Goal: Task Accomplishment & Management: Use online tool/utility

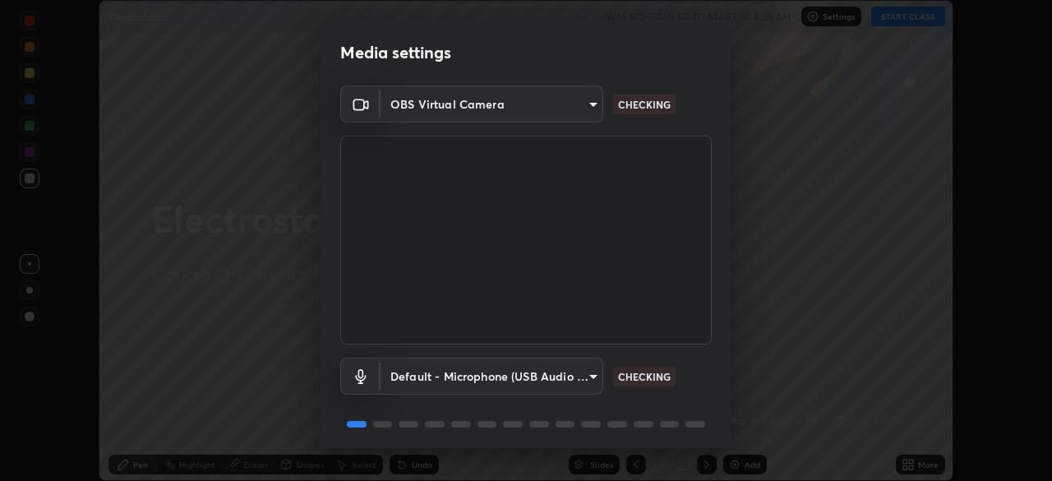
scroll to position [58, 0]
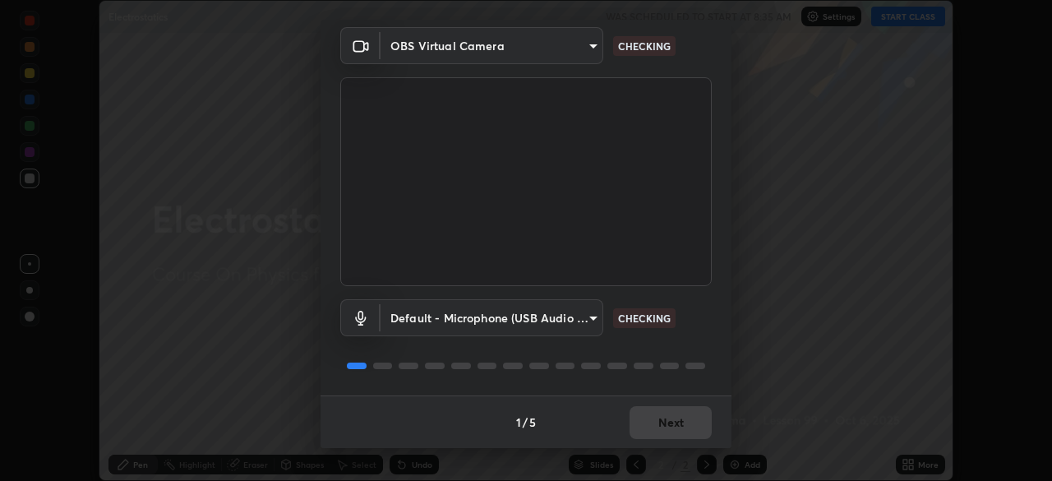
click at [671, 423] on div "1 / 5 Next" at bounding box center [526, 421] width 411 height 53
click at [674, 418] on div "1 / 5 Next" at bounding box center [526, 421] width 411 height 53
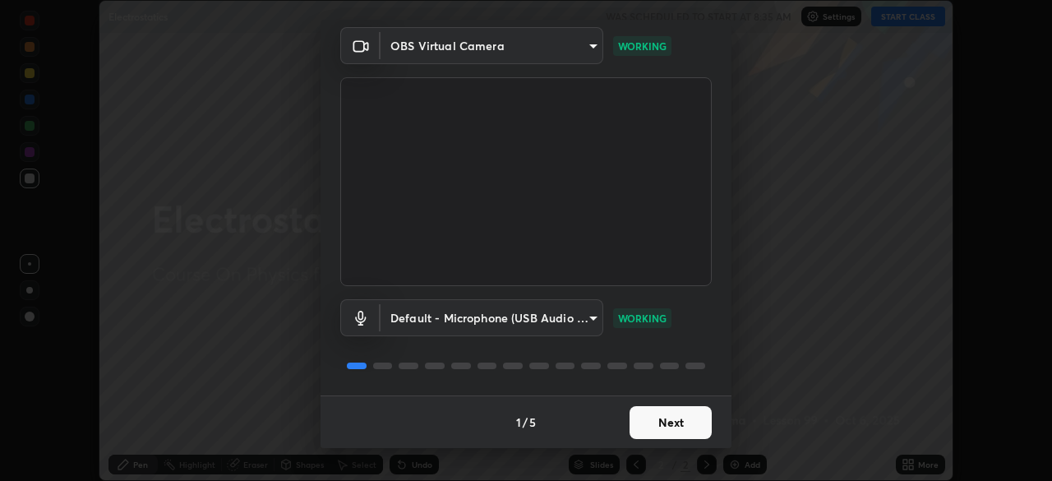
click at [694, 417] on button "Next" at bounding box center [671, 422] width 82 height 33
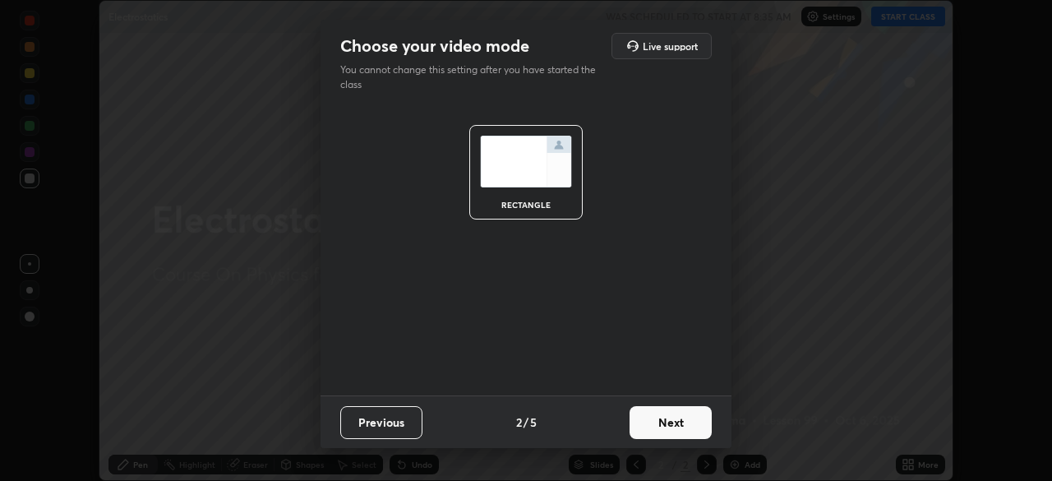
scroll to position [0, 0]
click at [690, 410] on button "Next" at bounding box center [671, 422] width 82 height 33
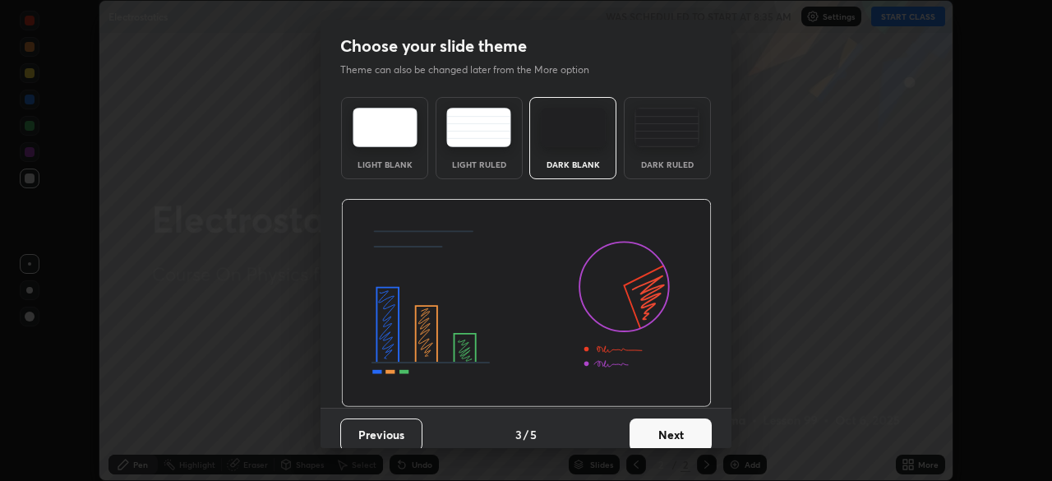
click at [692, 421] on button "Next" at bounding box center [671, 434] width 82 height 33
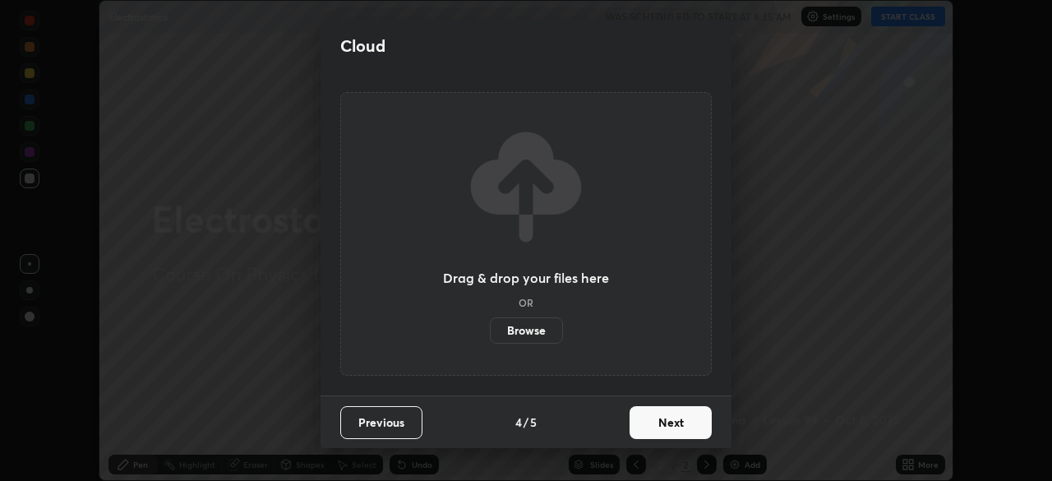
click at [695, 419] on button "Next" at bounding box center [671, 422] width 82 height 33
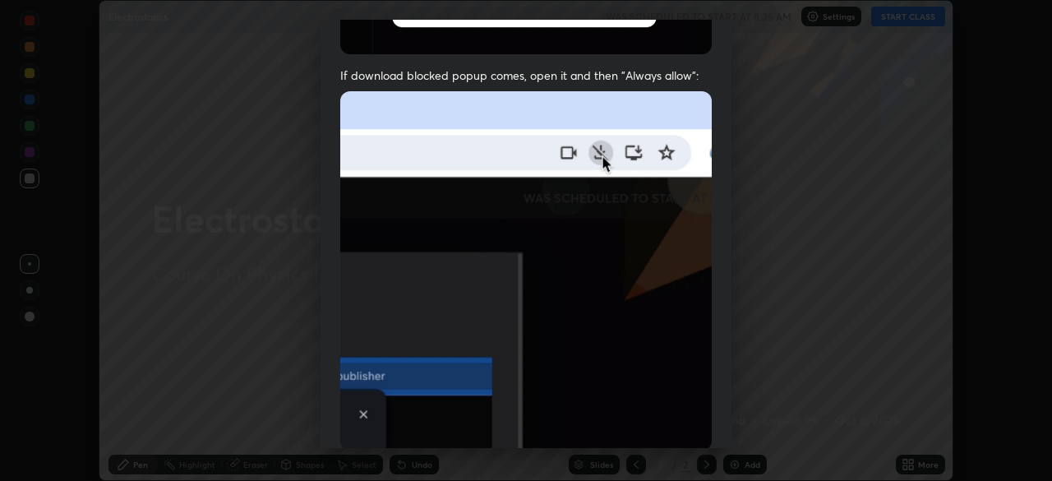
scroll to position [394, 0]
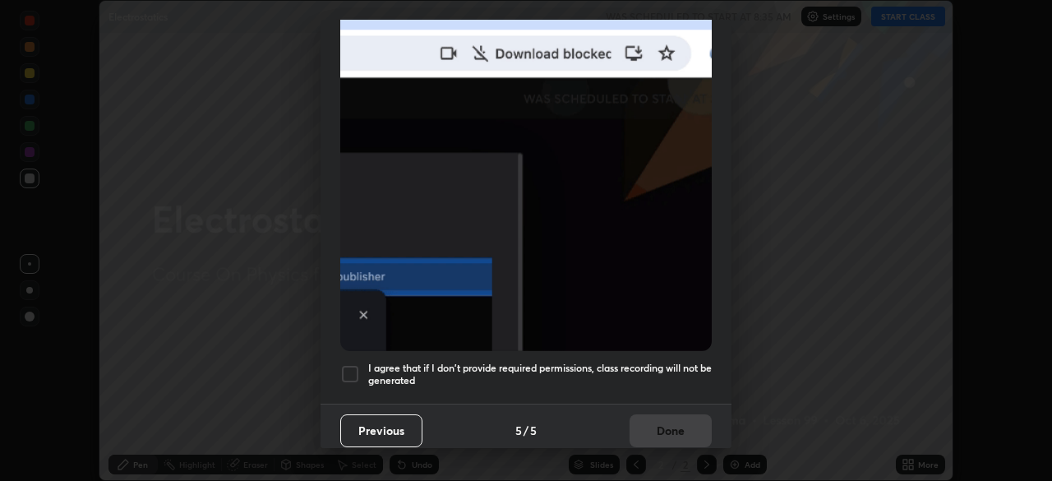
click at [661, 362] on h5 "I agree that if I don't provide required permissions, class recording will not …" at bounding box center [540, 374] width 344 height 25
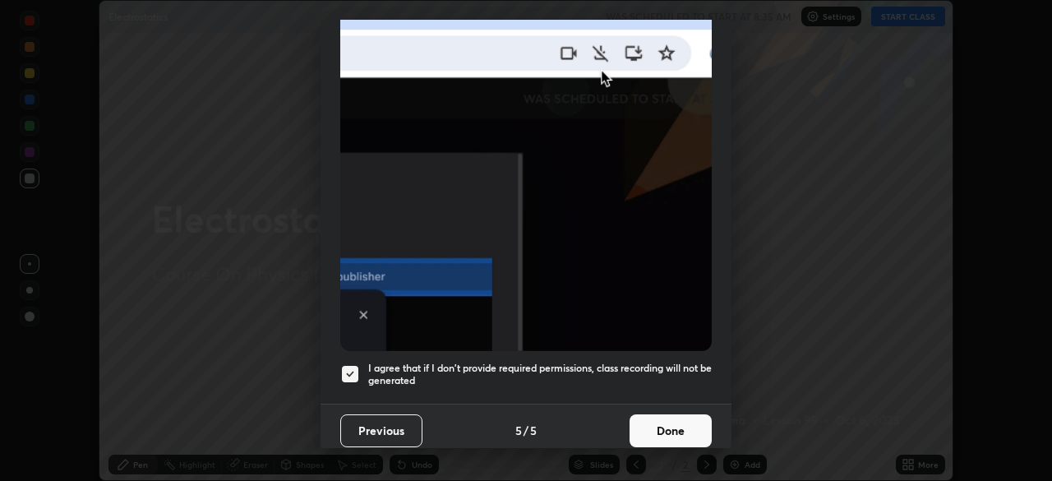
click at [677, 417] on button "Done" at bounding box center [671, 430] width 82 height 33
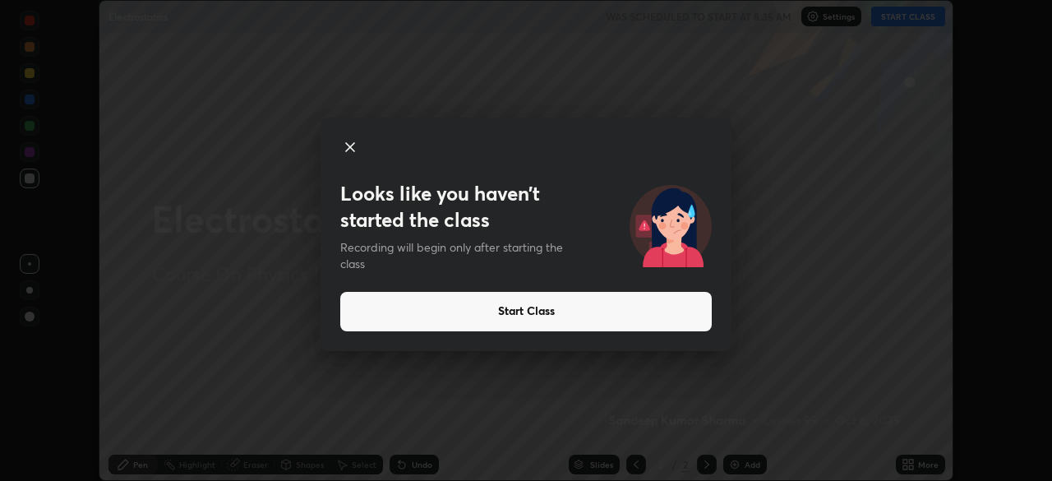
click at [346, 147] on icon at bounding box center [350, 147] width 20 height 20
click at [547, 313] on button "Start Class" at bounding box center [526, 311] width 372 height 39
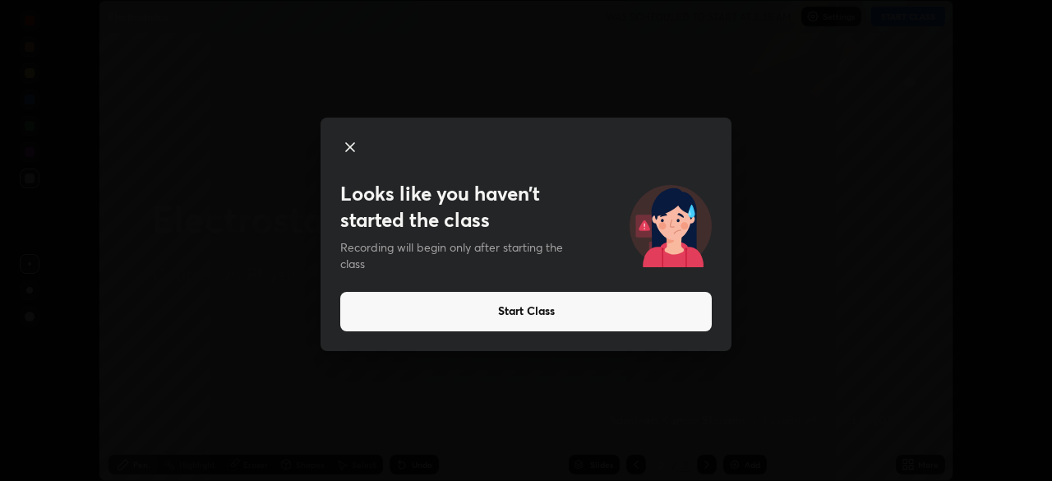
click at [349, 146] on icon at bounding box center [350, 147] width 8 height 8
